Goal: Transaction & Acquisition: Purchase product/service

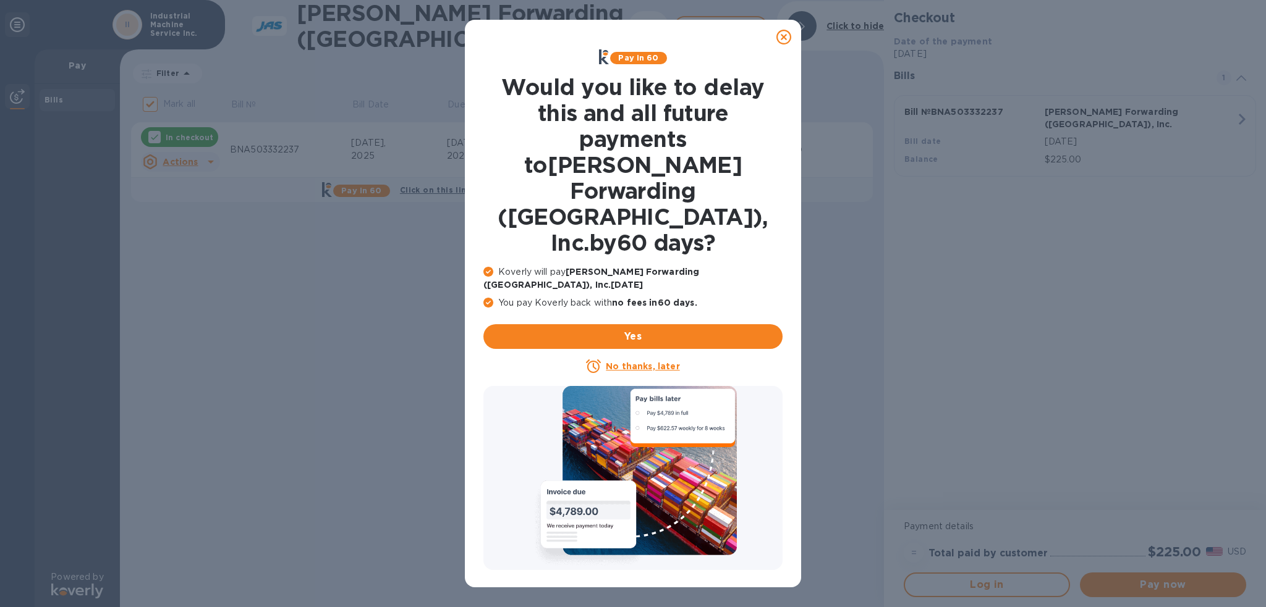
click at [787, 40] on icon at bounding box center [783, 37] width 15 height 15
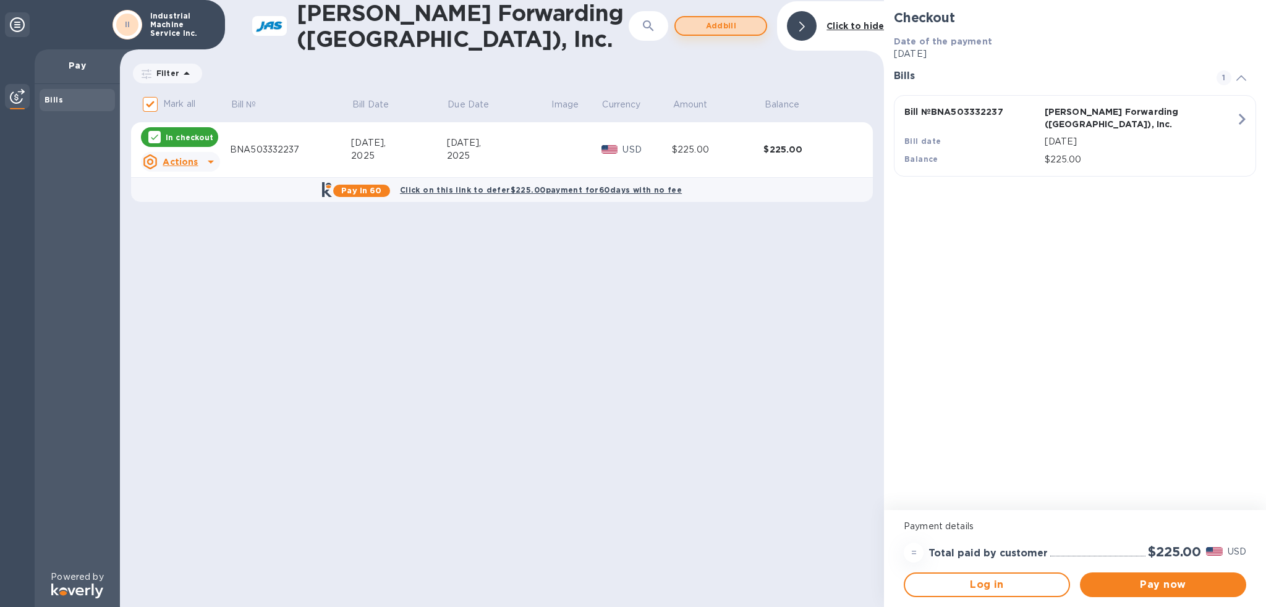
click at [719, 23] on span "Add bill" at bounding box center [720, 26] width 70 height 15
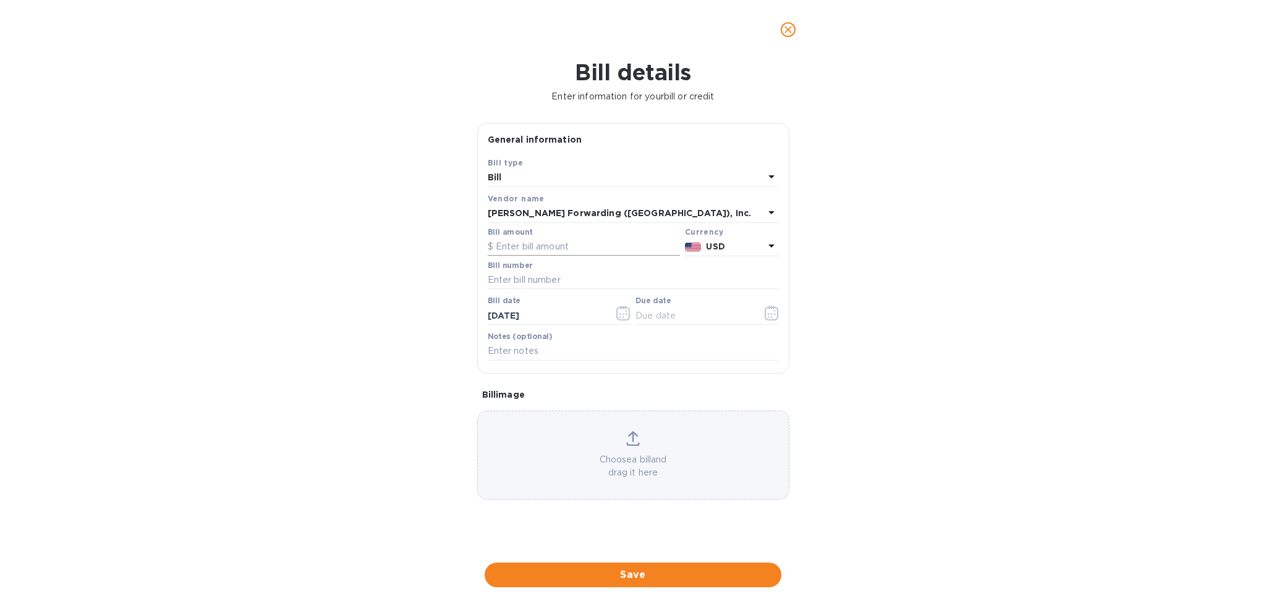
click at [537, 250] on input "text" at bounding box center [584, 247] width 192 height 19
type input "225.00"
type input "b"
type input "BNA503331310"
click at [779, 313] on button "button" at bounding box center [771, 313] width 29 height 30
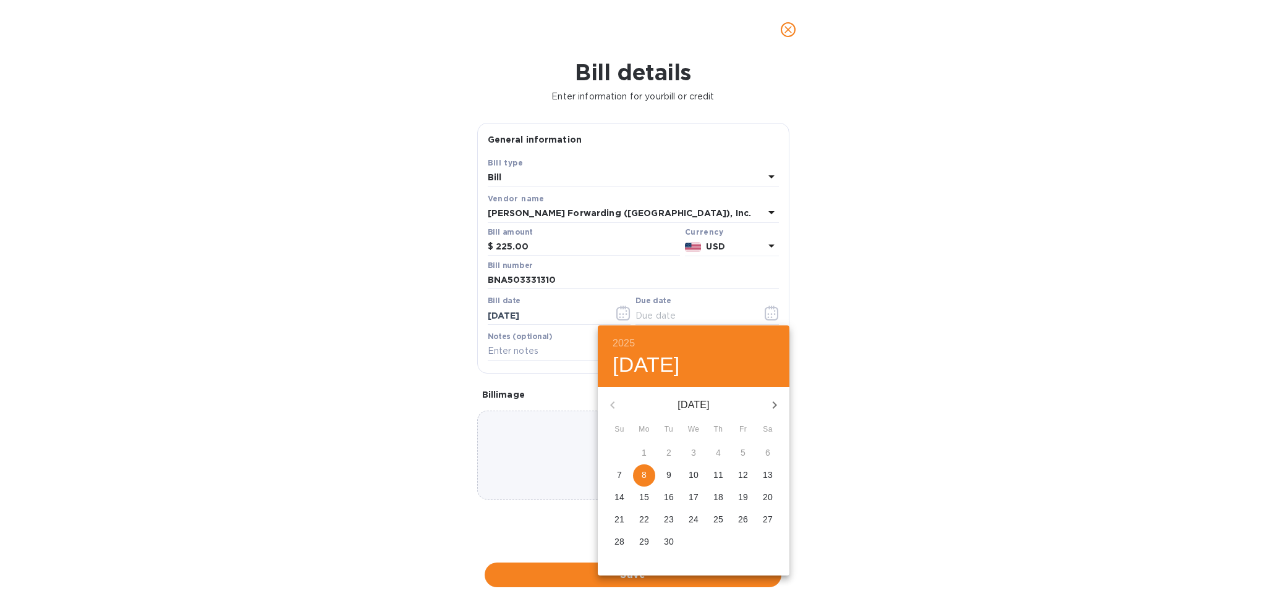
click at [643, 476] on p "8" at bounding box center [643, 475] width 5 height 12
type input "[DATE]"
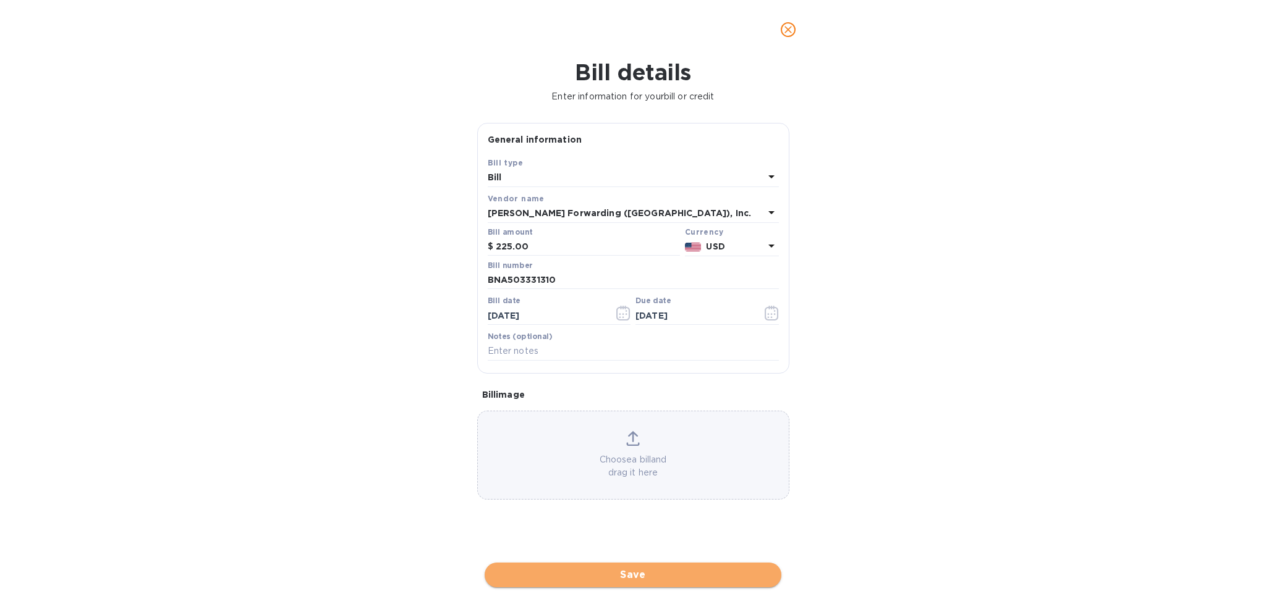
click at [711, 573] on span "Save" at bounding box center [632, 575] width 277 height 15
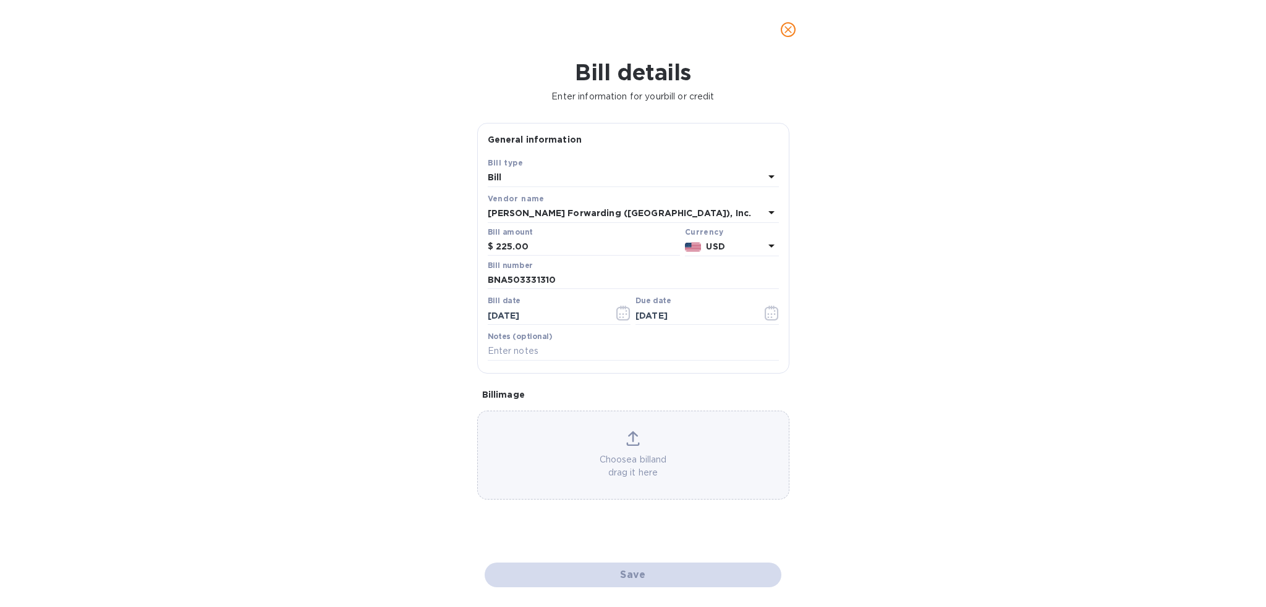
checkbox input "false"
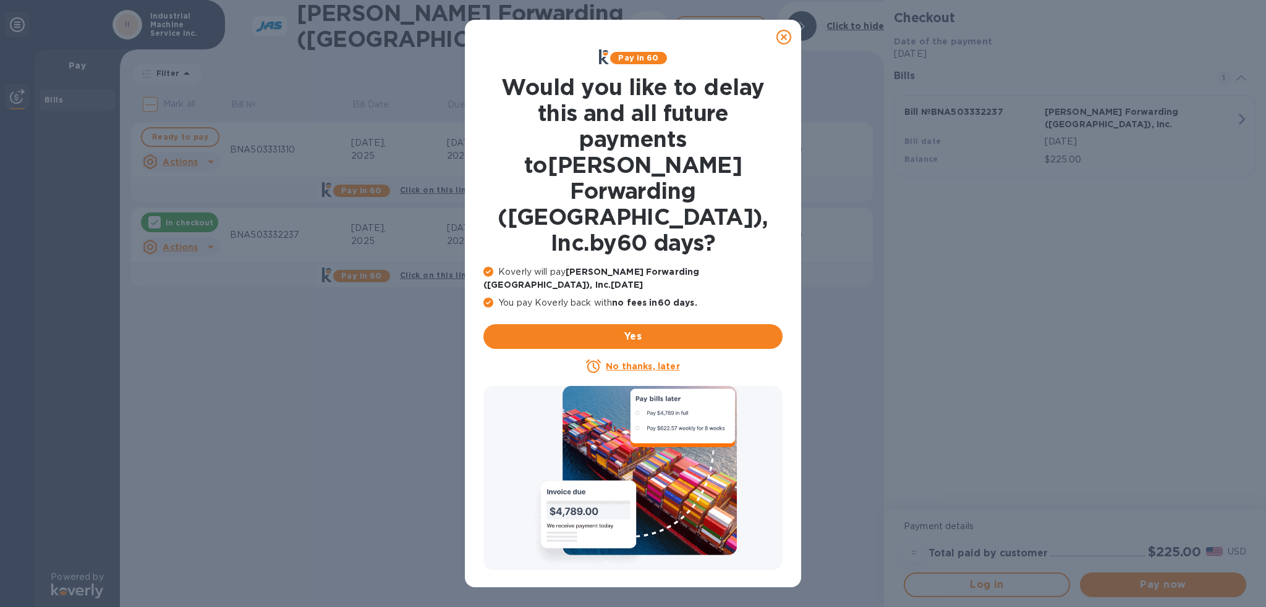
click at [781, 40] on icon at bounding box center [783, 37] width 15 height 15
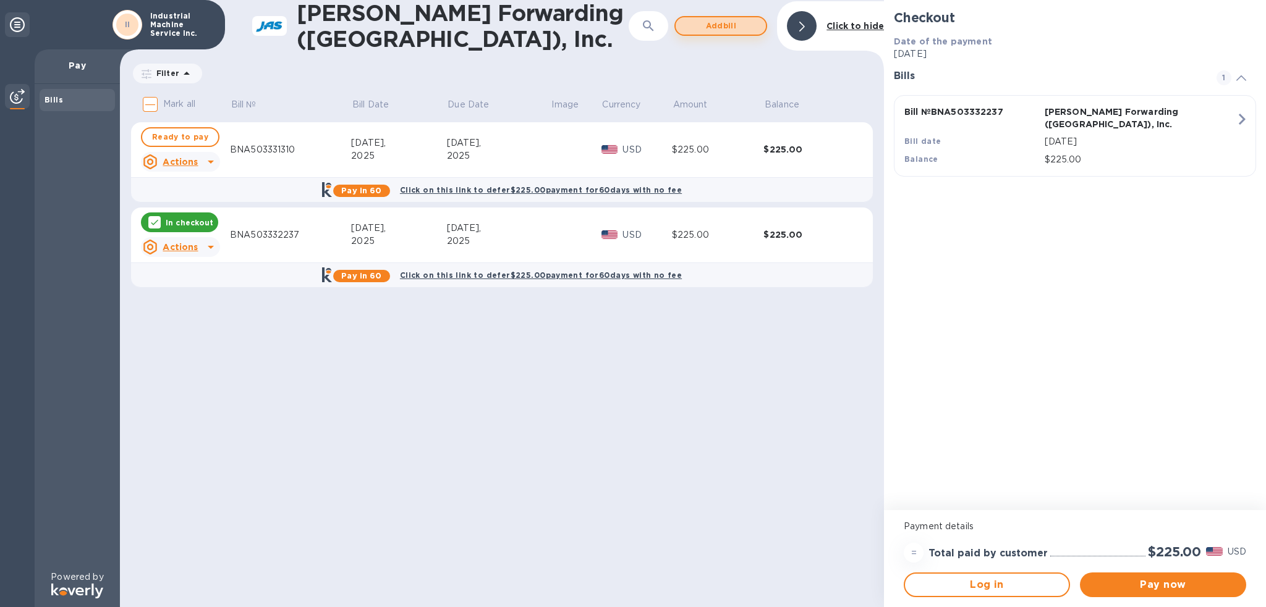
click at [739, 22] on span "Add bill" at bounding box center [720, 26] width 70 height 15
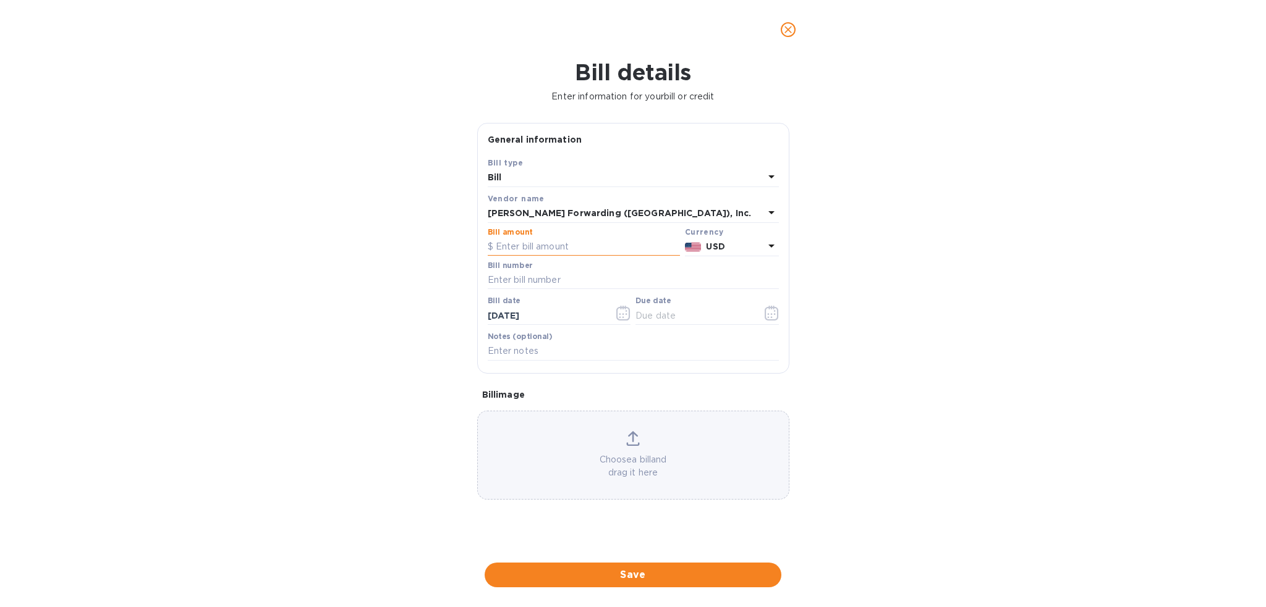
click at [542, 252] on input "text" at bounding box center [584, 247] width 192 height 19
type input "270.00"
click at [539, 285] on input "text" at bounding box center [633, 280] width 291 height 19
type input "BNA50331325"
click at [764, 310] on icon "button" at bounding box center [771, 313] width 14 height 15
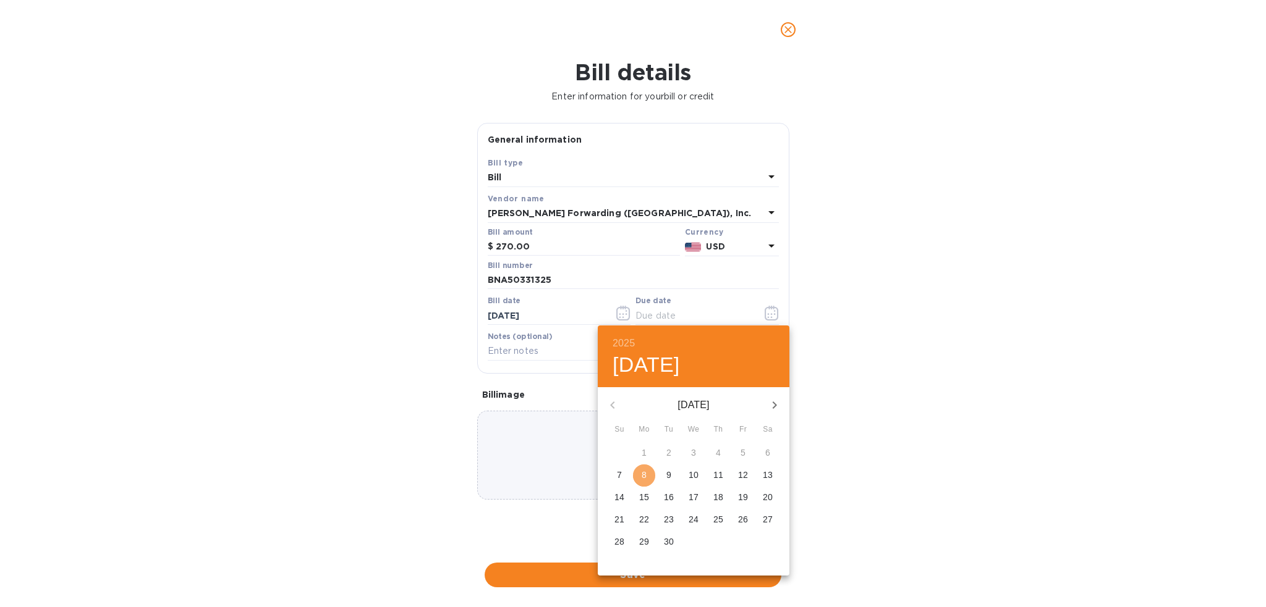
click at [645, 476] on p "8" at bounding box center [643, 475] width 5 height 12
type input "[DATE]"
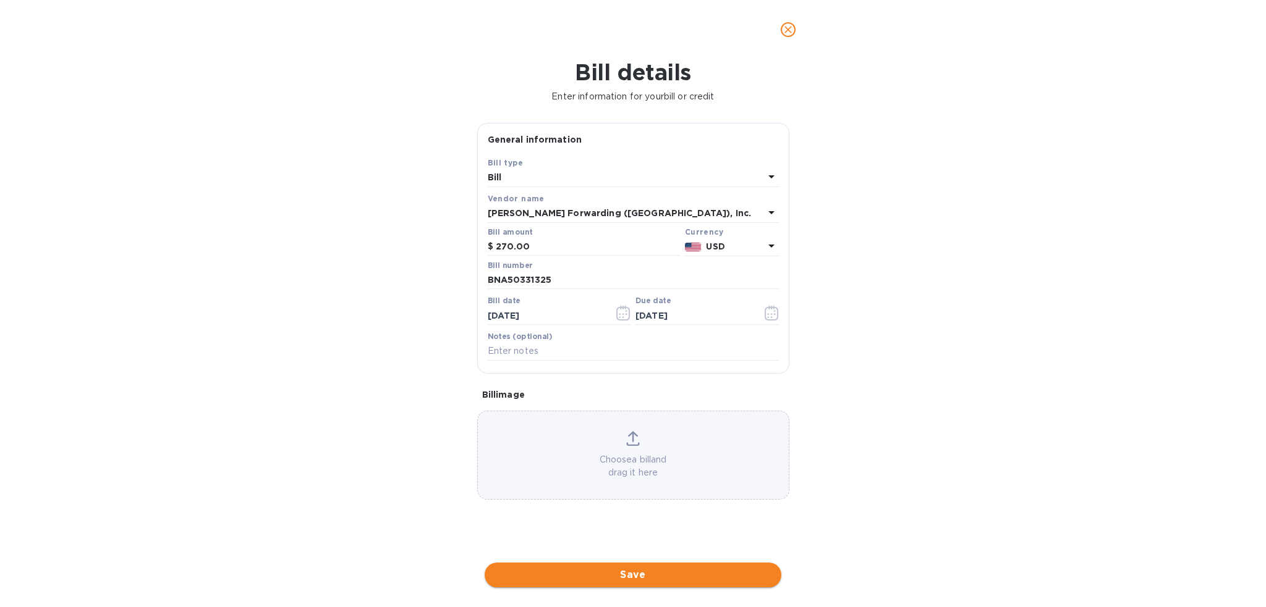
click at [605, 567] on button "Save" at bounding box center [632, 575] width 297 height 25
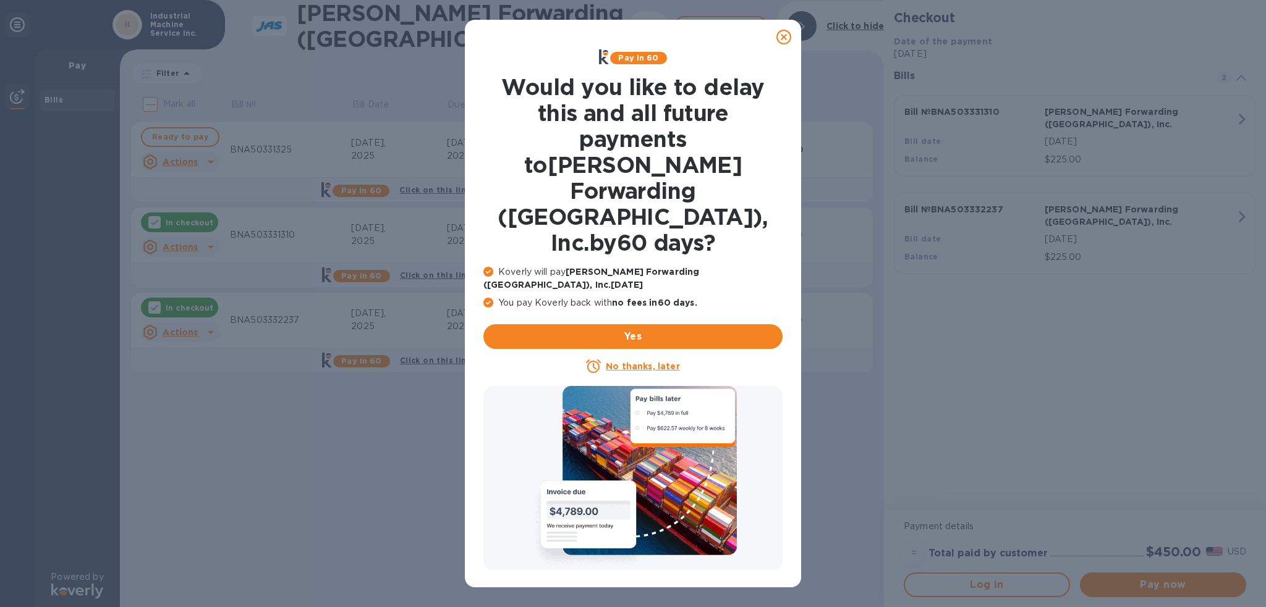
click at [785, 40] on icon at bounding box center [783, 37] width 15 height 15
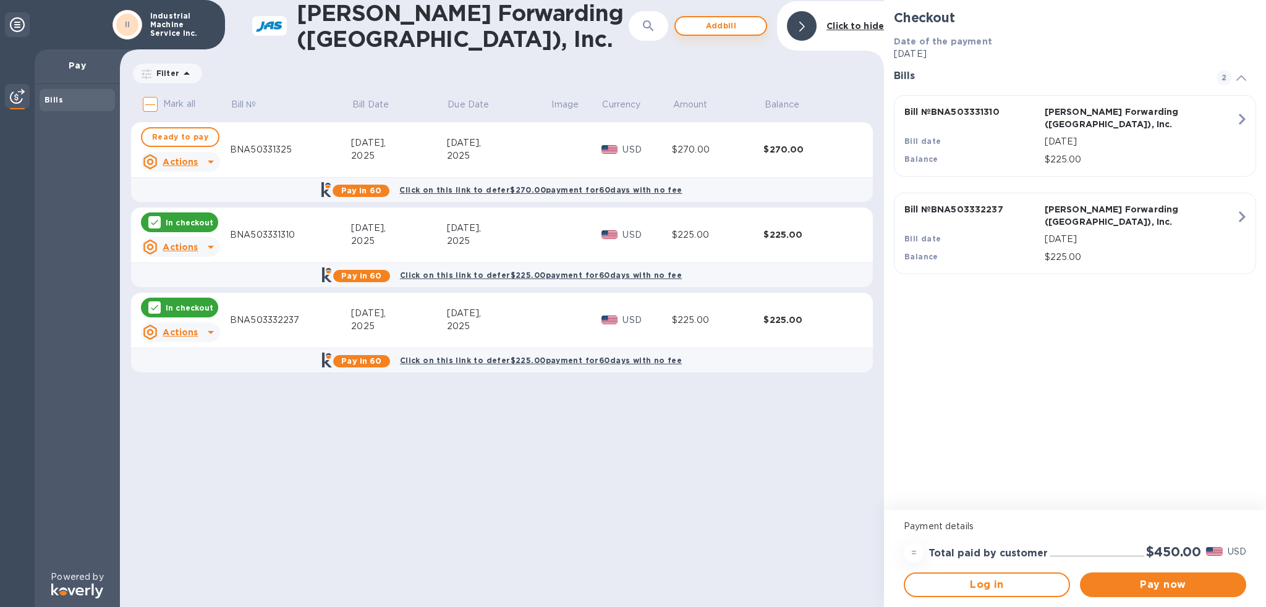
click at [734, 19] on span "Add bill" at bounding box center [720, 26] width 70 height 15
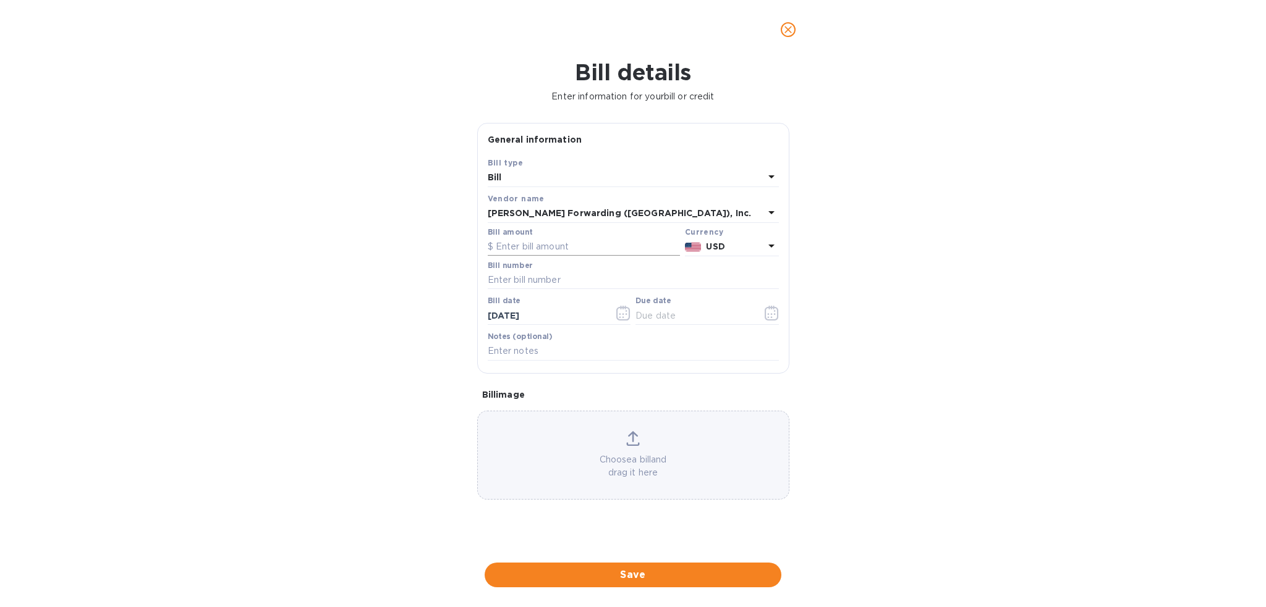
click at [606, 247] on input "text" at bounding box center [584, 247] width 192 height 19
type input "315.00"
type input "BNA503335072"
click at [779, 312] on button "button" at bounding box center [771, 313] width 29 height 30
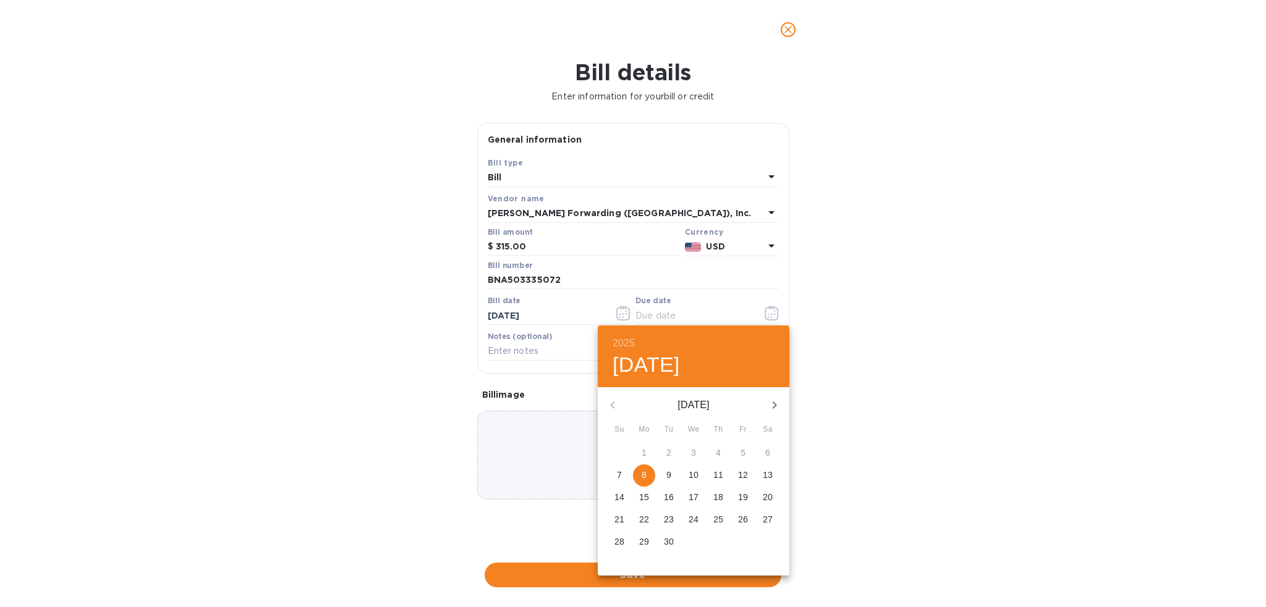
click at [648, 476] on span "8" at bounding box center [644, 475] width 22 height 12
type input "[DATE]"
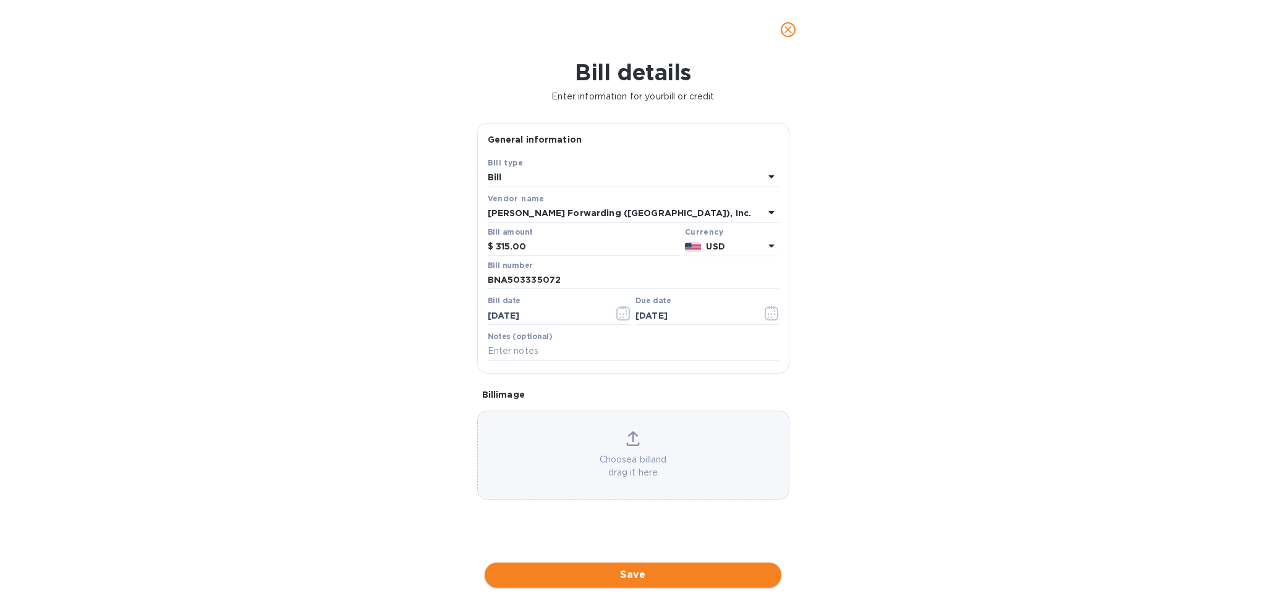
click at [709, 579] on span "Save" at bounding box center [632, 575] width 277 height 15
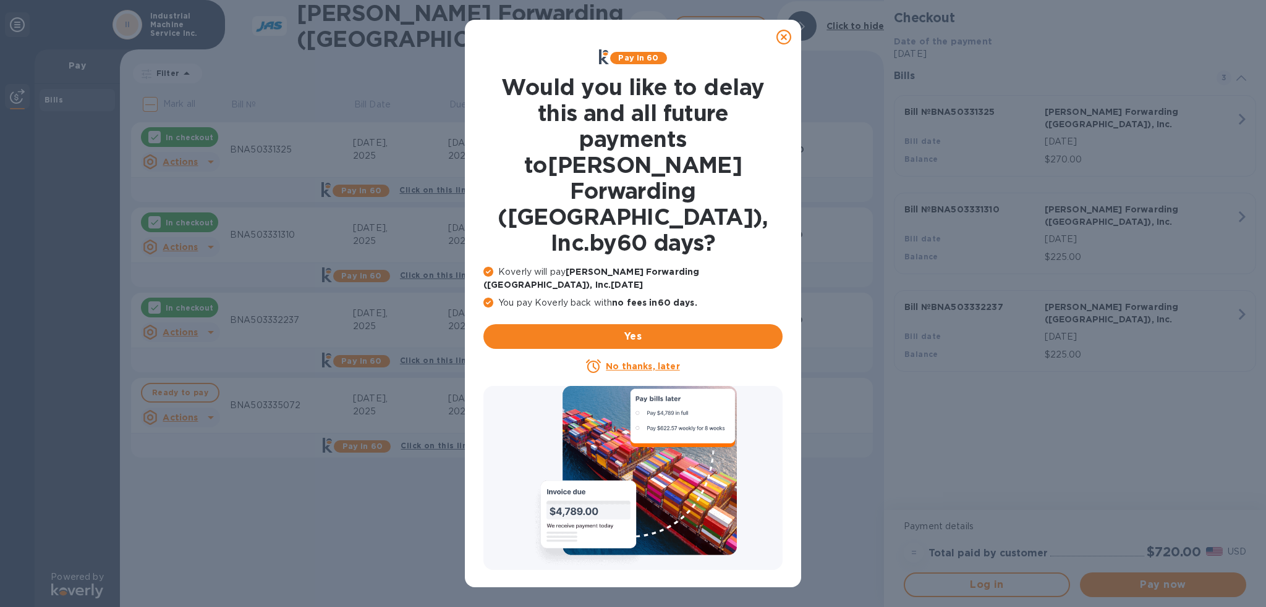
click at [779, 35] on icon at bounding box center [783, 37] width 15 height 15
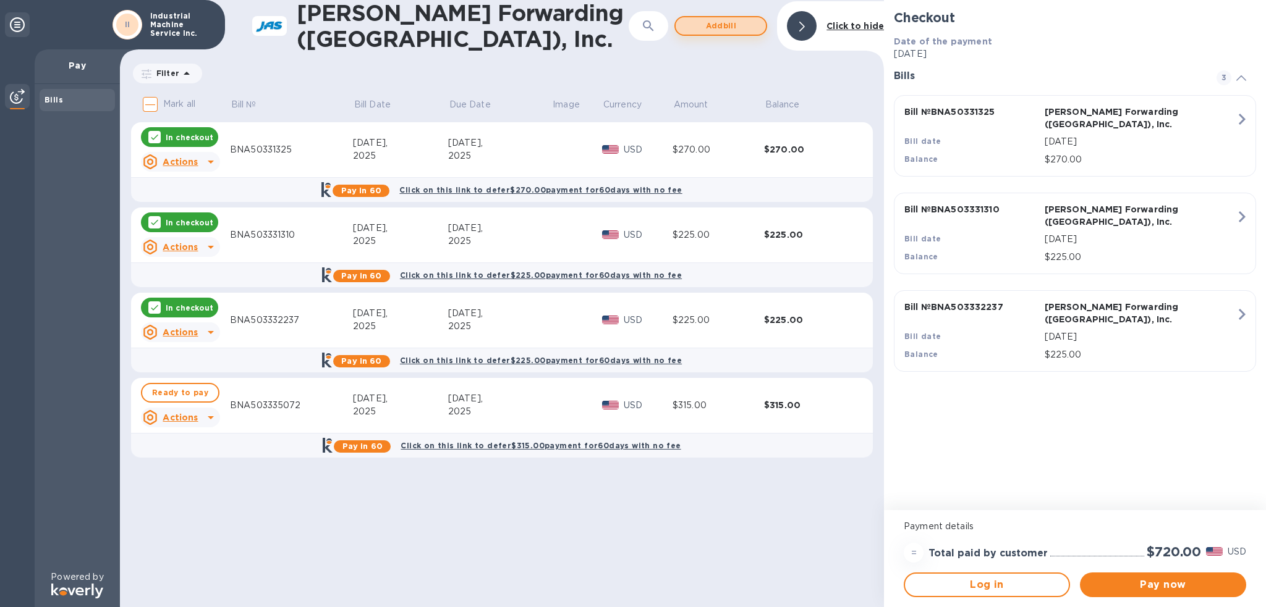
click at [727, 23] on span "Add bill" at bounding box center [720, 26] width 70 height 15
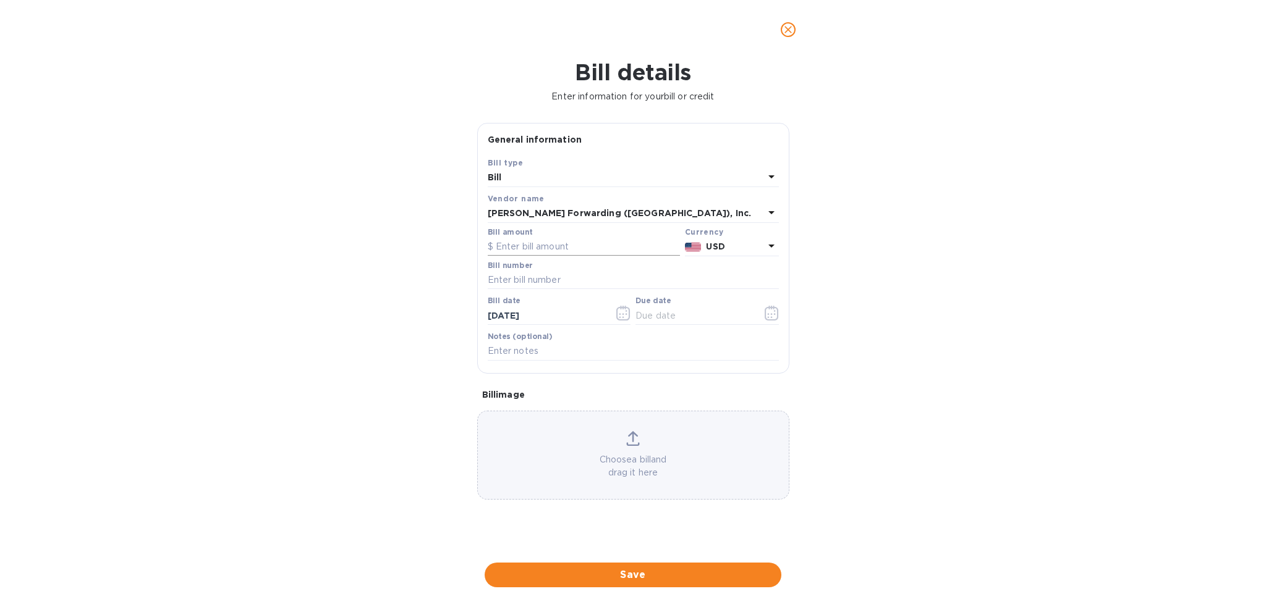
click at [556, 245] on input "text" at bounding box center [584, 247] width 192 height 19
type input "9,258.00"
type input "BNA503338564"
click at [779, 311] on button "button" at bounding box center [771, 313] width 29 height 30
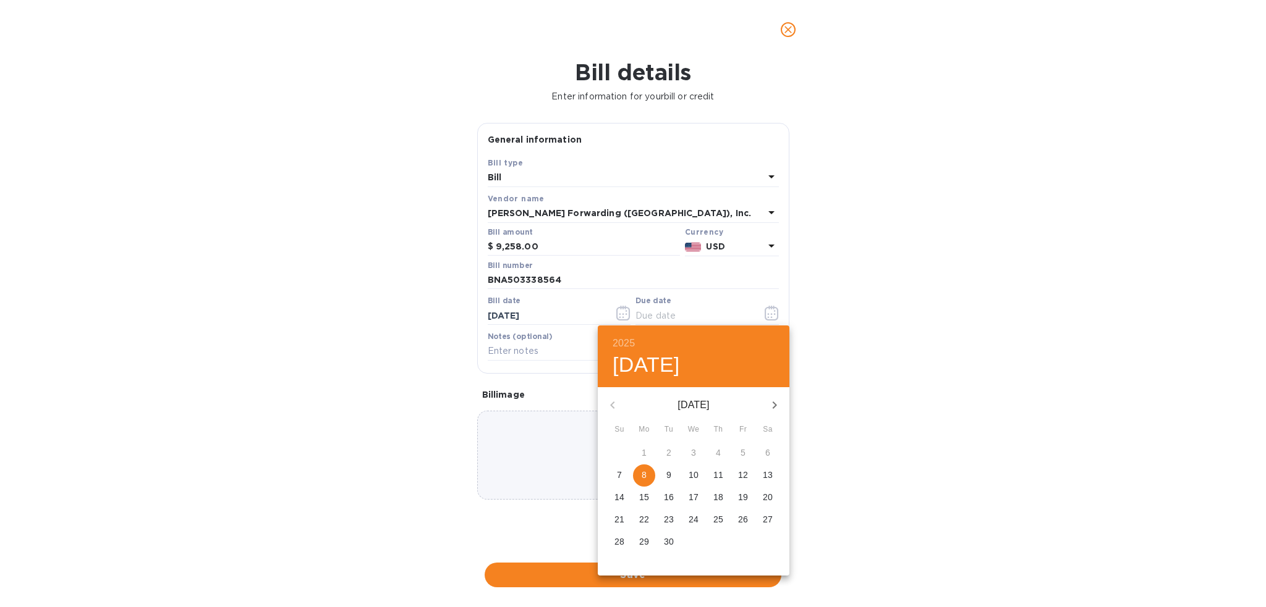
click at [646, 469] on p "8" at bounding box center [643, 475] width 5 height 12
type input "[DATE]"
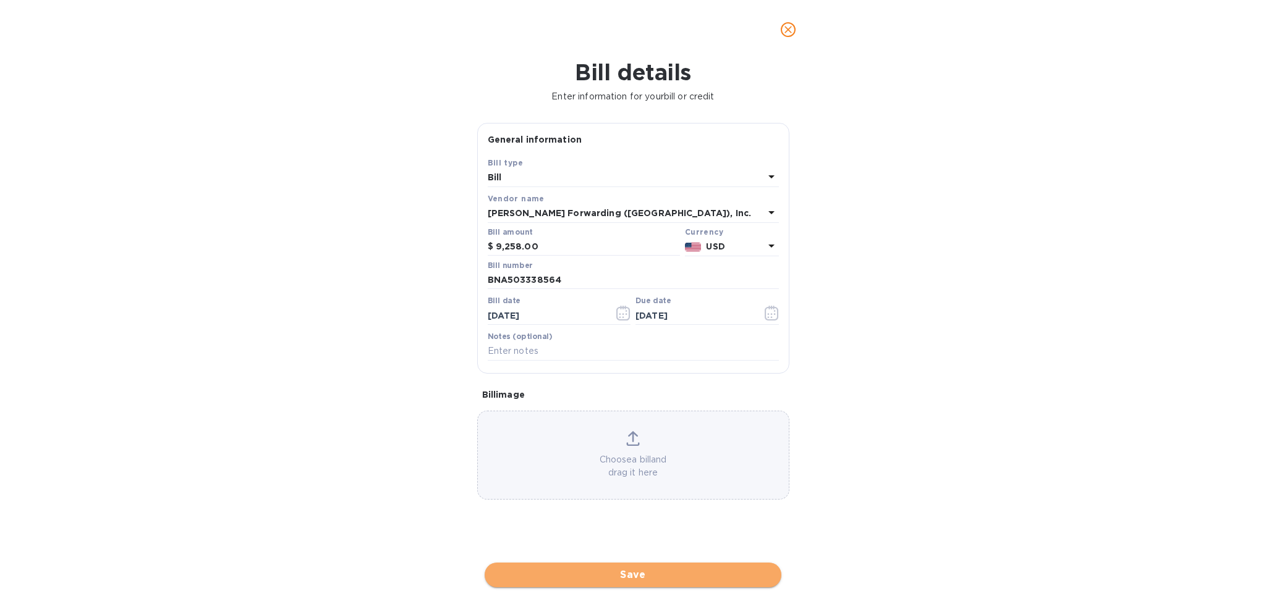
click at [648, 567] on button "Save" at bounding box center [632, 575] width 297 height 25
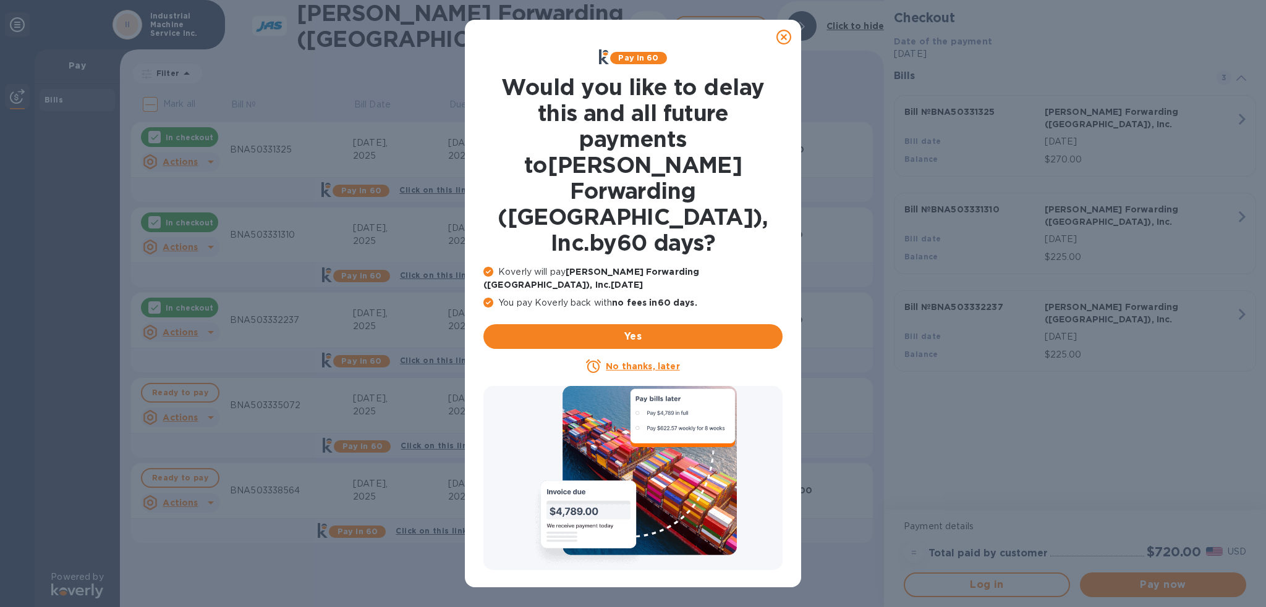
click at [782, 35] on icon at bounding box center [783, 37] width 15 height 15
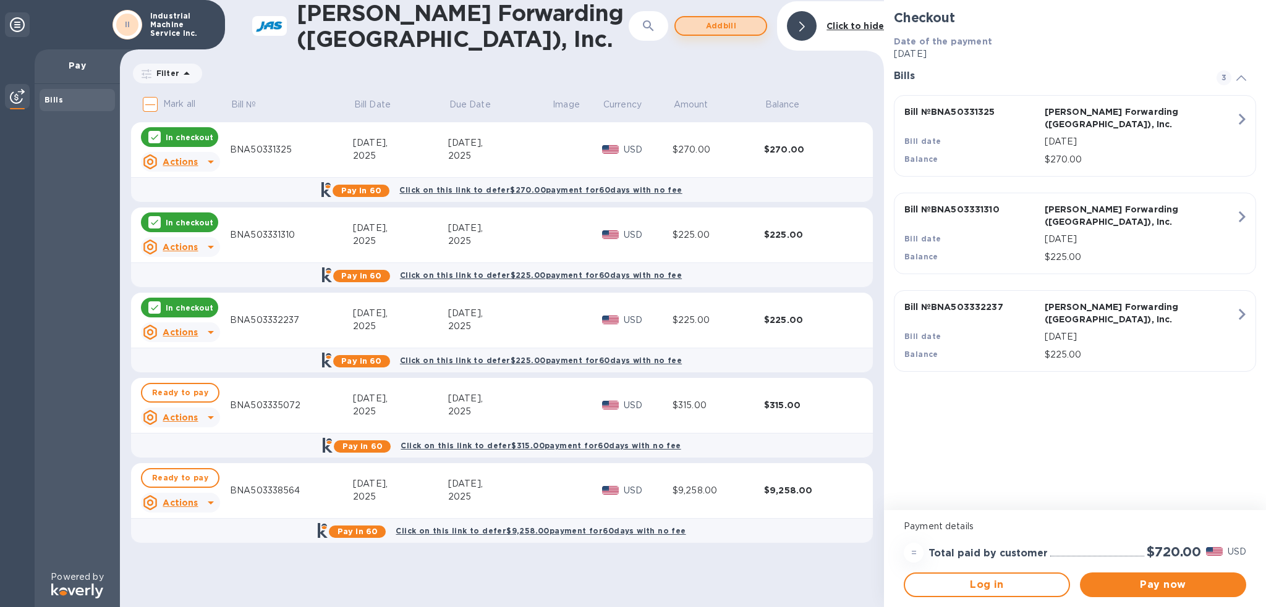
click at [730, 27] on span "Add bill" at bounding box center [720, 26] width 70 height 15
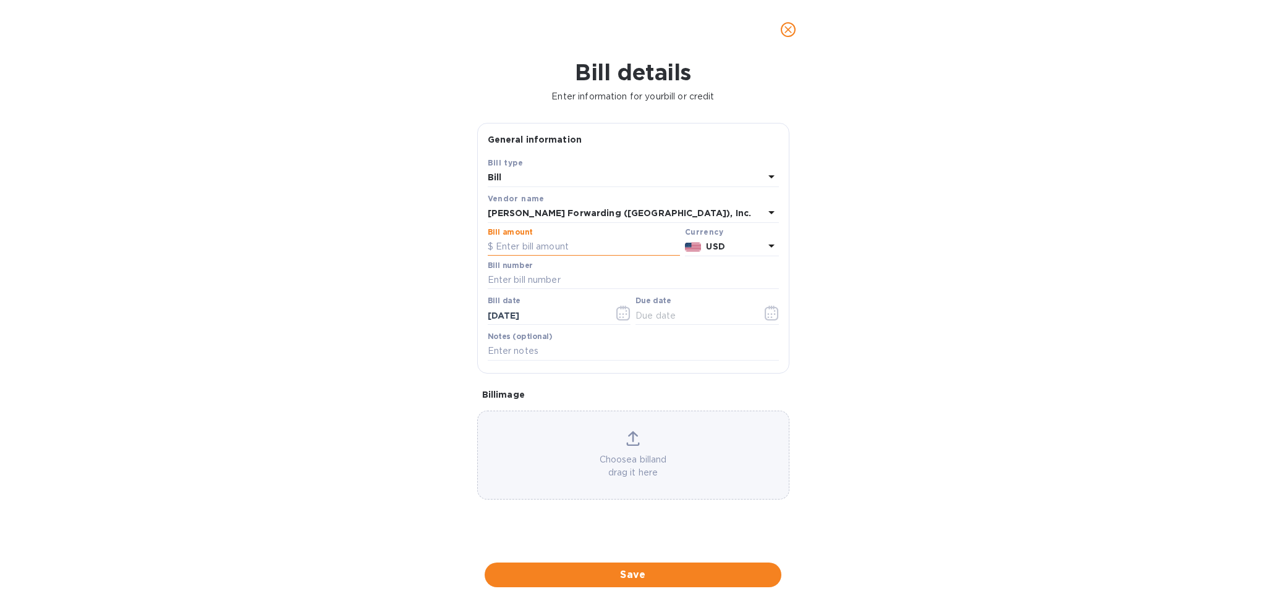
click at [563, 243] on input "text" at bounding box center [584, 247] width 192 height 19
type input "315.00"
type input "BNA50338426"
click button "Save" at bounding box center [0, 0] width 0 height 0
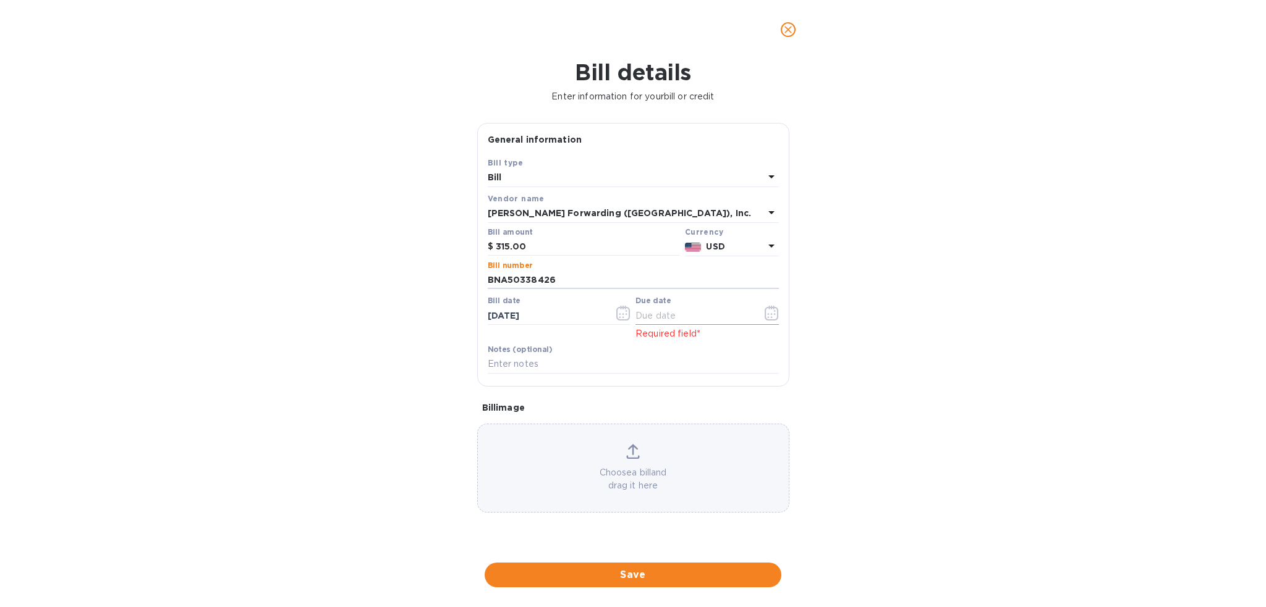
click at [766, 316] on icon "button" at bounding box center [771, 313] width 14 height 15
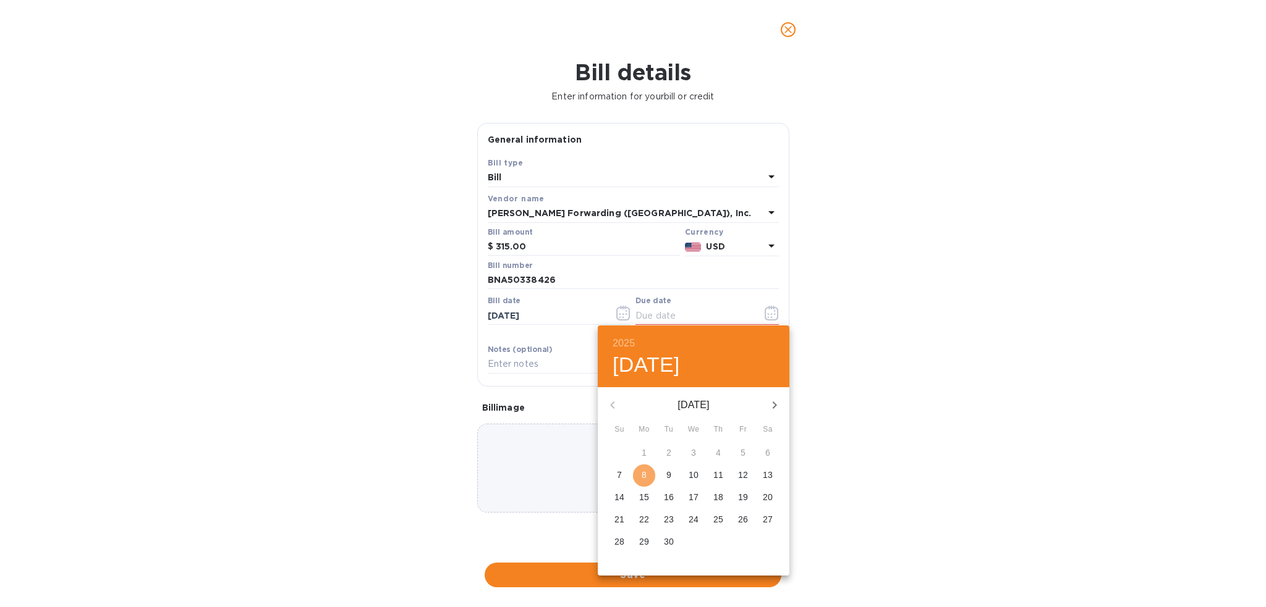
click at [639, 472] on span "8" at bounding box center [644, 475] width 22 height 12
type input "[DATE]"
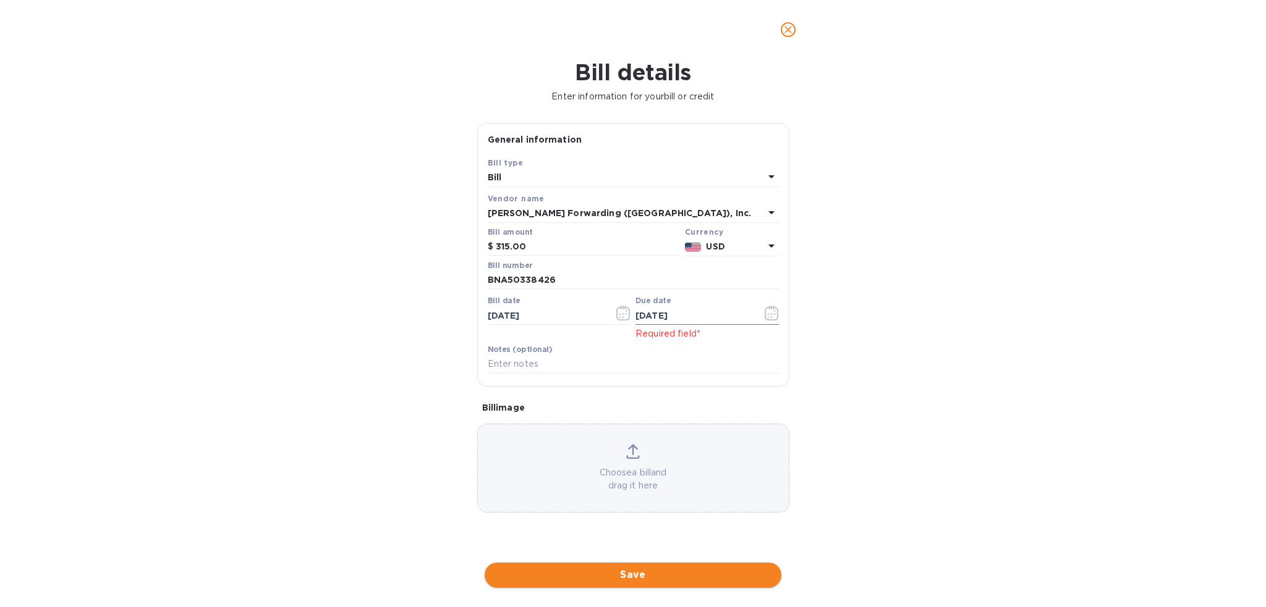
click at [646, 572] on span "Save" at bounding box center [632, 575] width 277 height 15
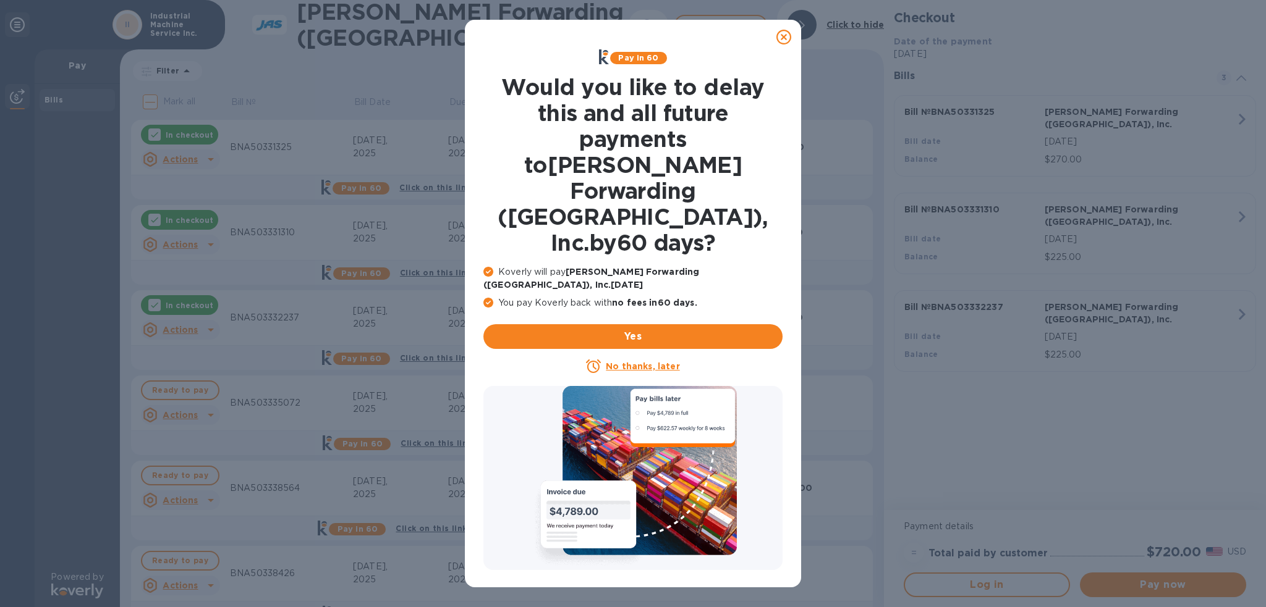
click at [783, 41] on icon at bounding box center [783, 37] width 15 height 15
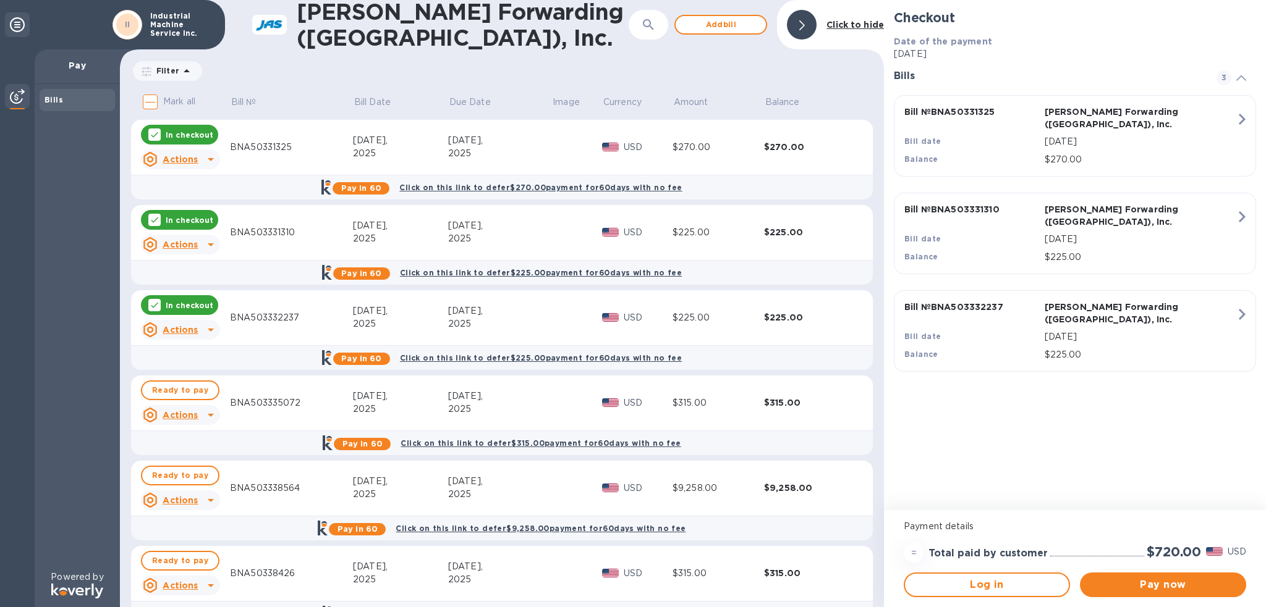
scroll to position [35, 0]
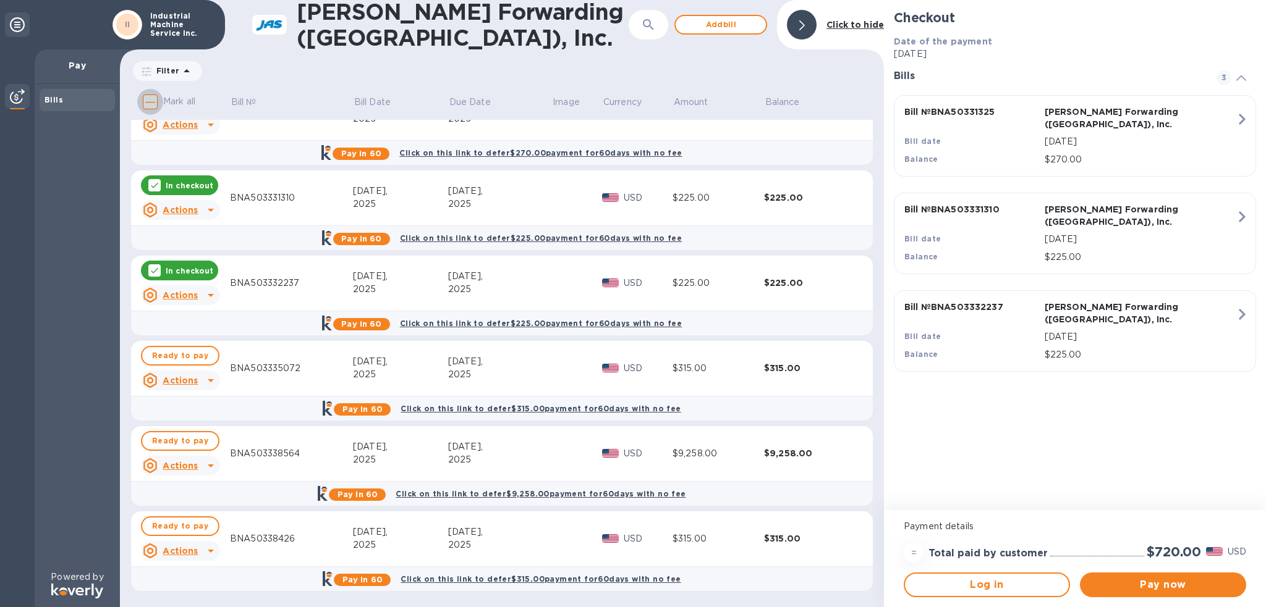
click at [148, 103] on input "Mark all" at bounding box center [150, 102] width 26 height 26
checkbox input "true"
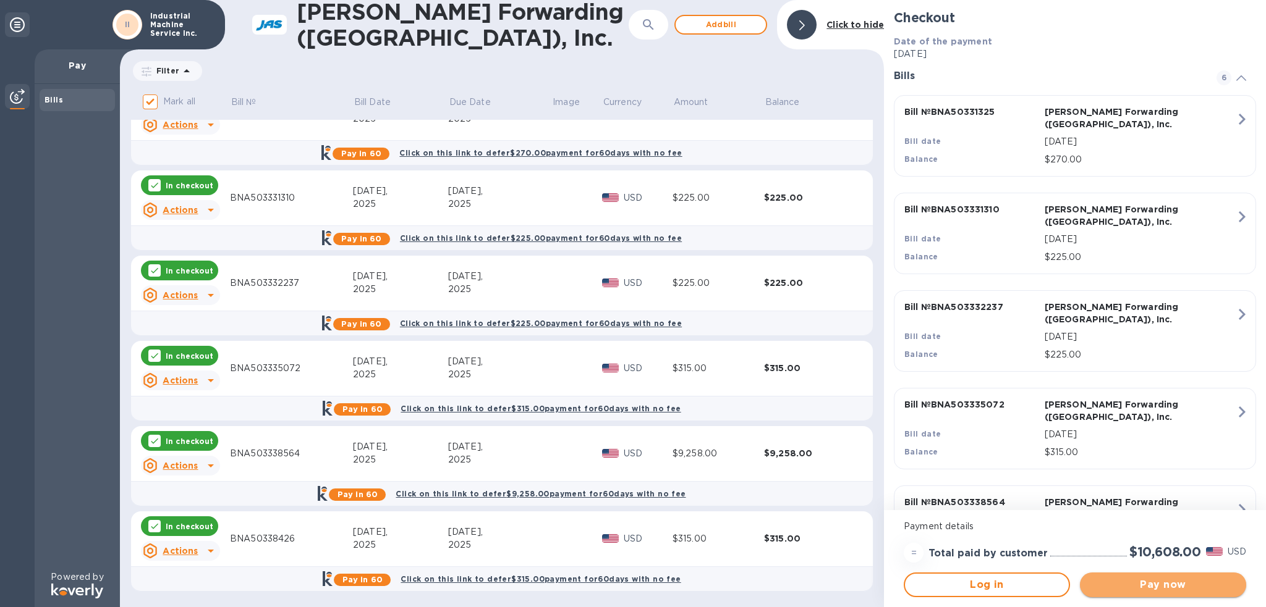
click at [1177, 579] on span "Pay now" at bounding box center [1162, 585] width 146 height 15
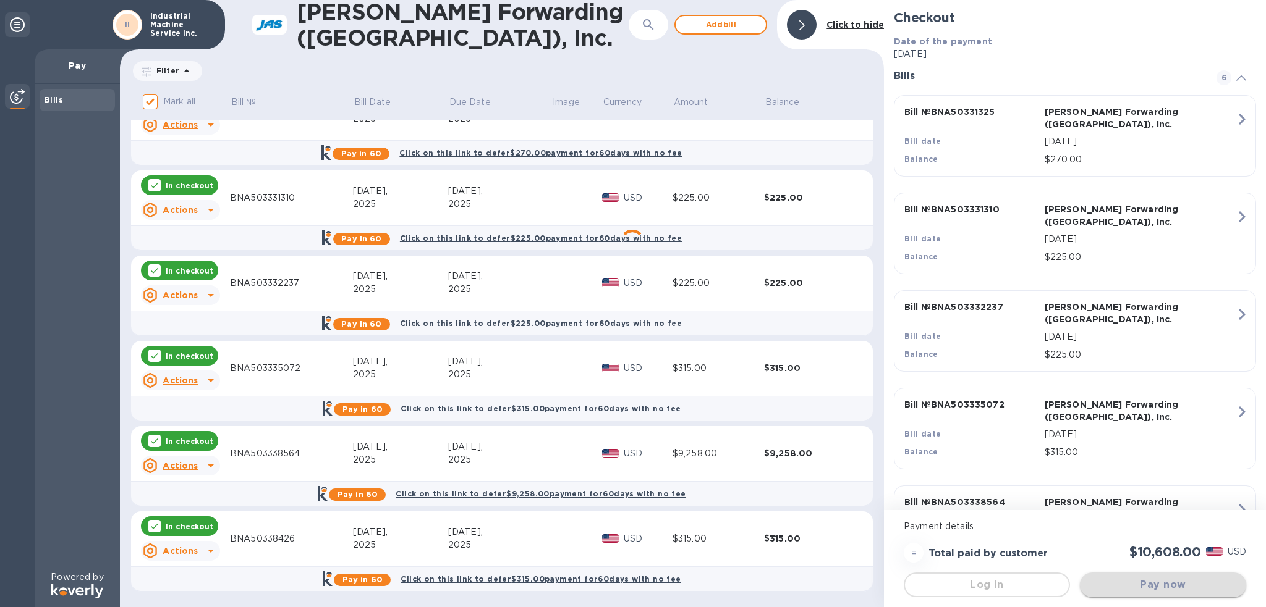
scroll to position [0, 0]
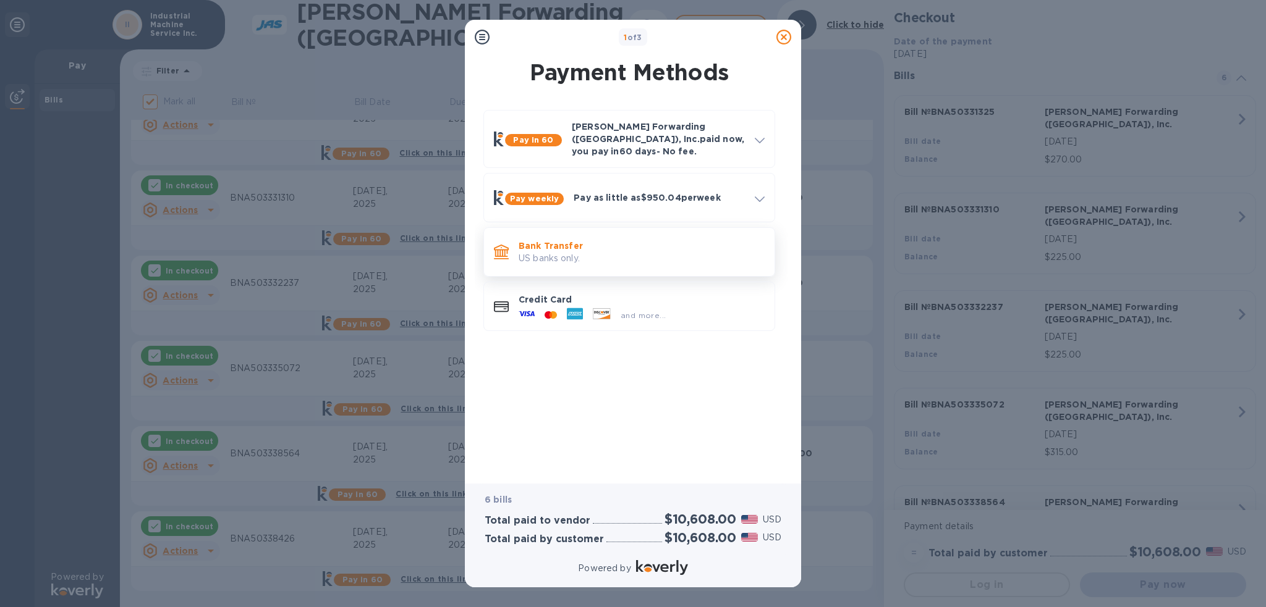
click at [601, 240] on p "Bank Transfer" at bounding box center [641, 246] width 246 height 12
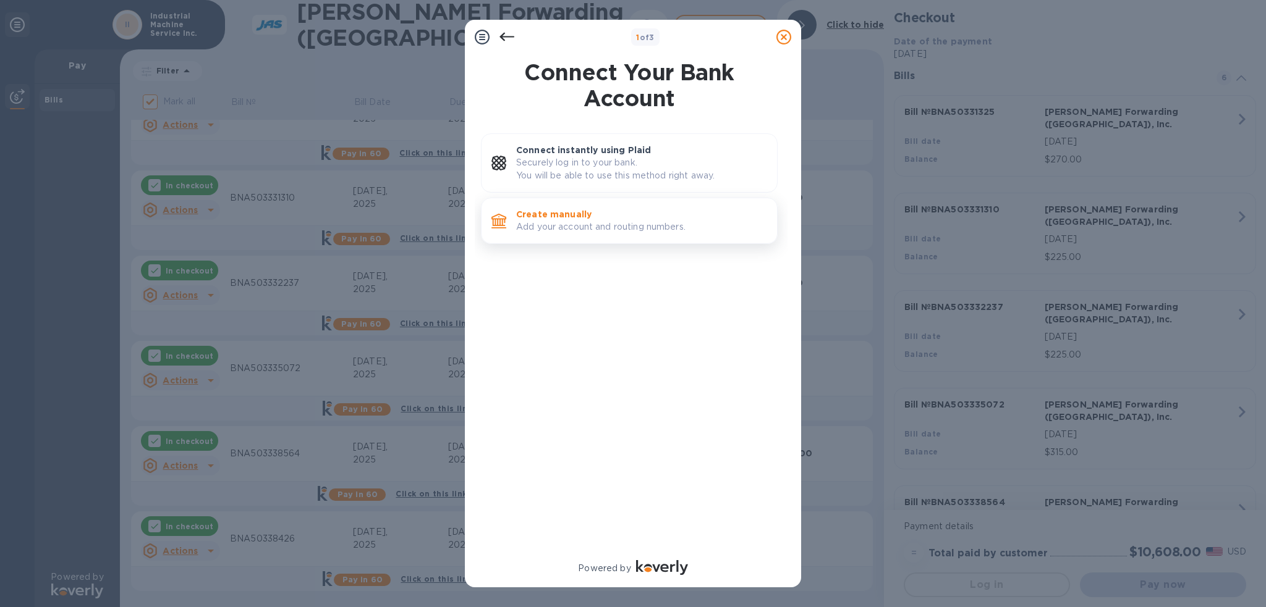
click at [523, 241] on div "Create manually Add your account and routing numbers." at bounding box center [629, 221] width 297 height 46
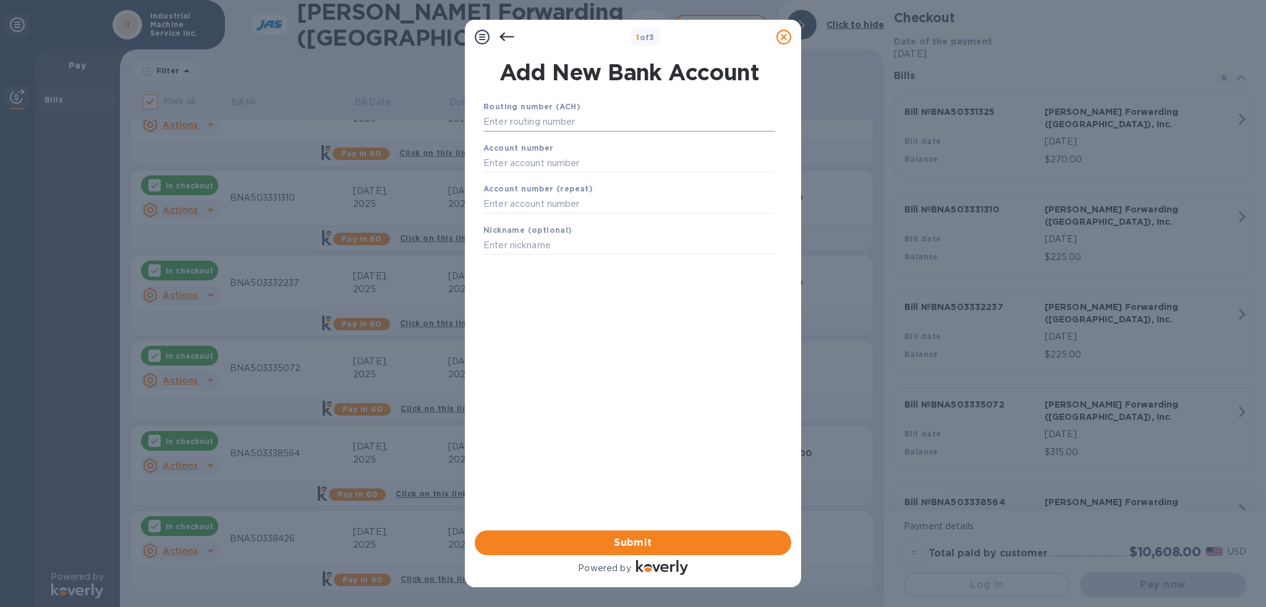
click at [593, 122] on input "text" at bounding box center [629, 122] width 292 height 19
type input "084307033"
type input "88003249"
type input "I"
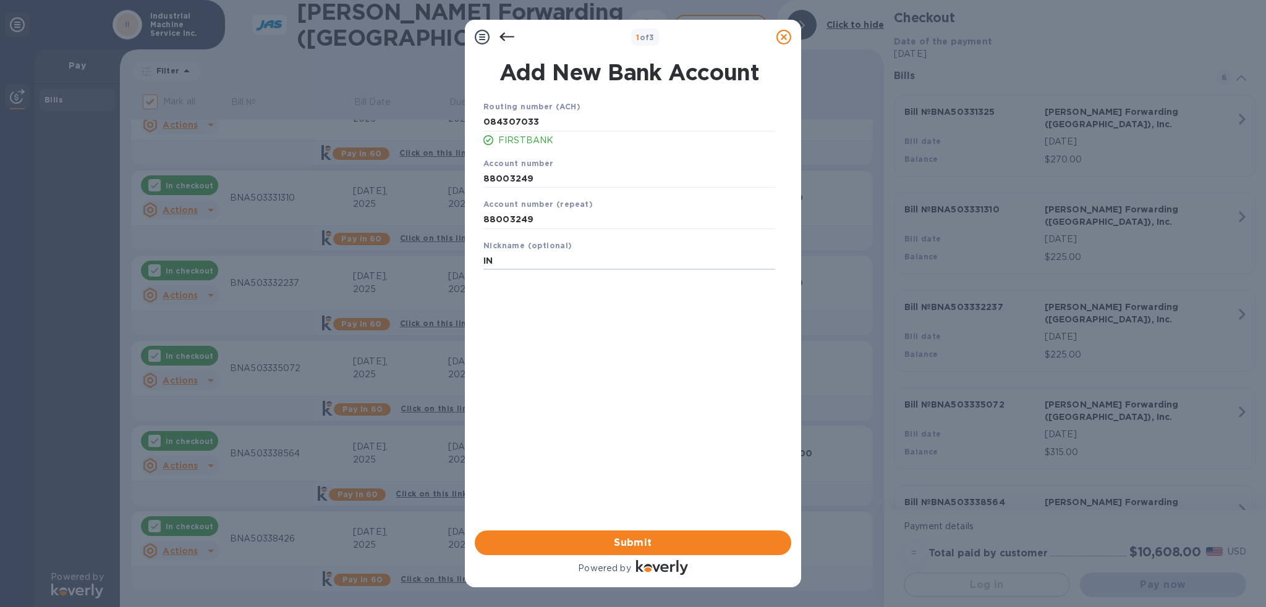
type input "I"
type input "IMS"
click at [630, 545] on span "Submit" at bounding box center [632, 543] width 297 height 15
